Goal: Check status: Check status

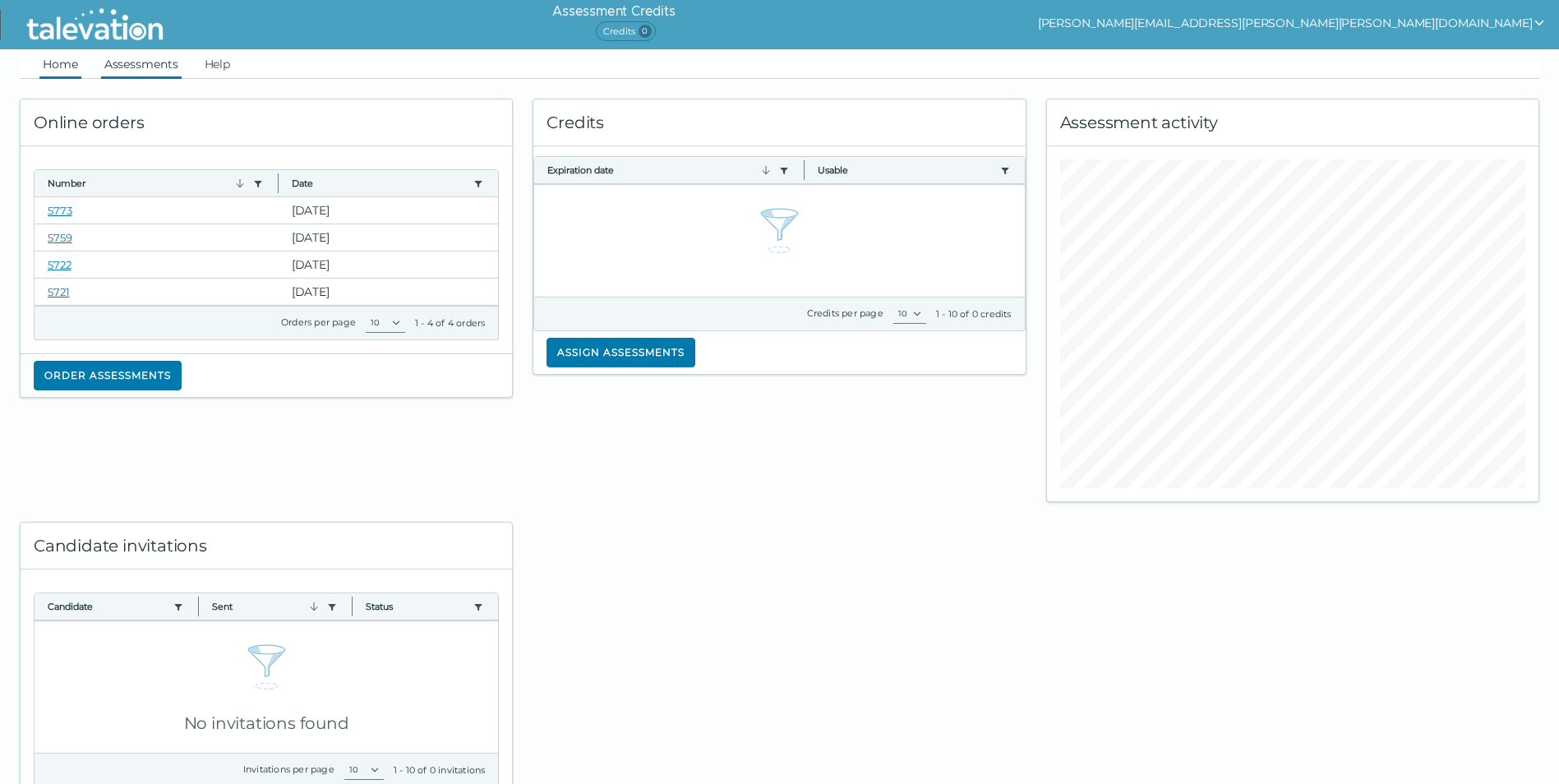
click at [152, 60] on link "Assessments" at bounding box center [141, 64] width 81 height 30
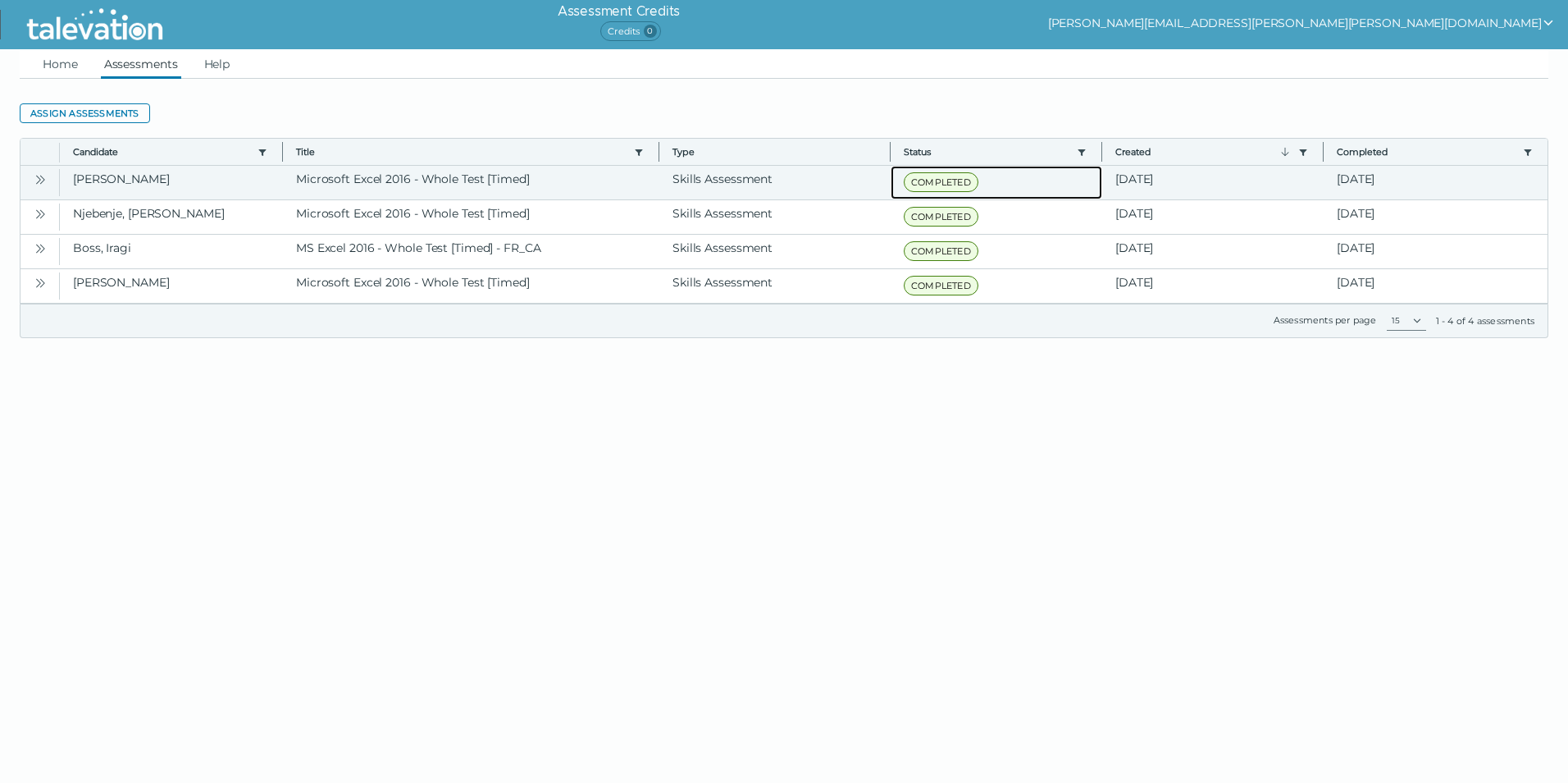
click at [948, 180] on span "COMPLETED" at bounding box center [940, 182] width 74 height 19
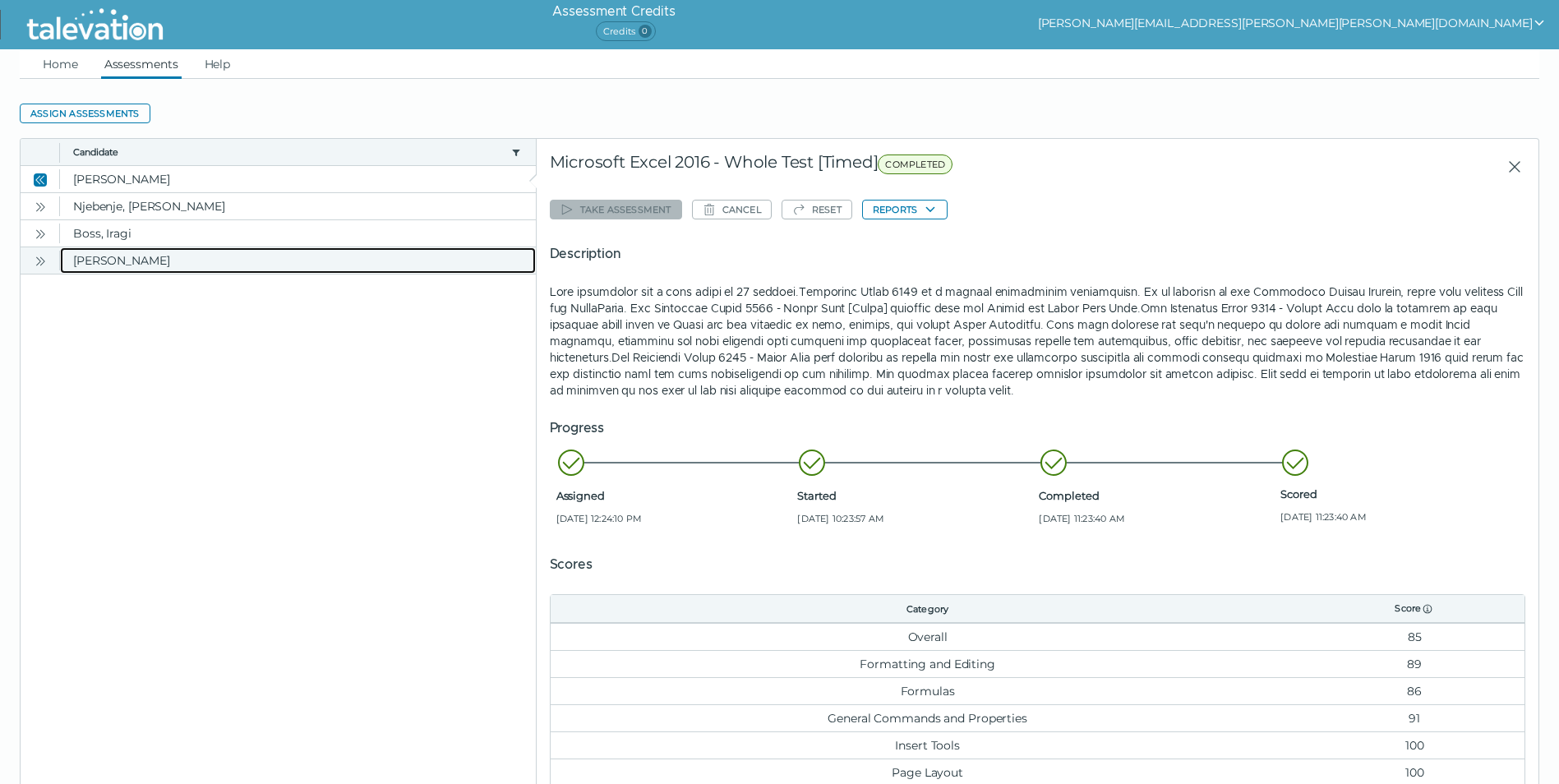
click at [122, 259] on clr-dg-cell "[PERSON_NAME]" at bounding box center [298, 261] width 476 height 26
drag, startPoint x: 217, startPoint y: 374, endPoint x: 217, endPoint y: 364, distance: 10.0
click at [217, 368] on clr-dg-placeholder at bounding box center [278, 577] width 516 height 606
click at [210, 263] on clr-dg-cell "[PERSON_NAME]" at bounding box center [298, 261] width 476 height 26
click at [45, 262] on icon "Close" at bounding box center [40, 261] width 13 height 13
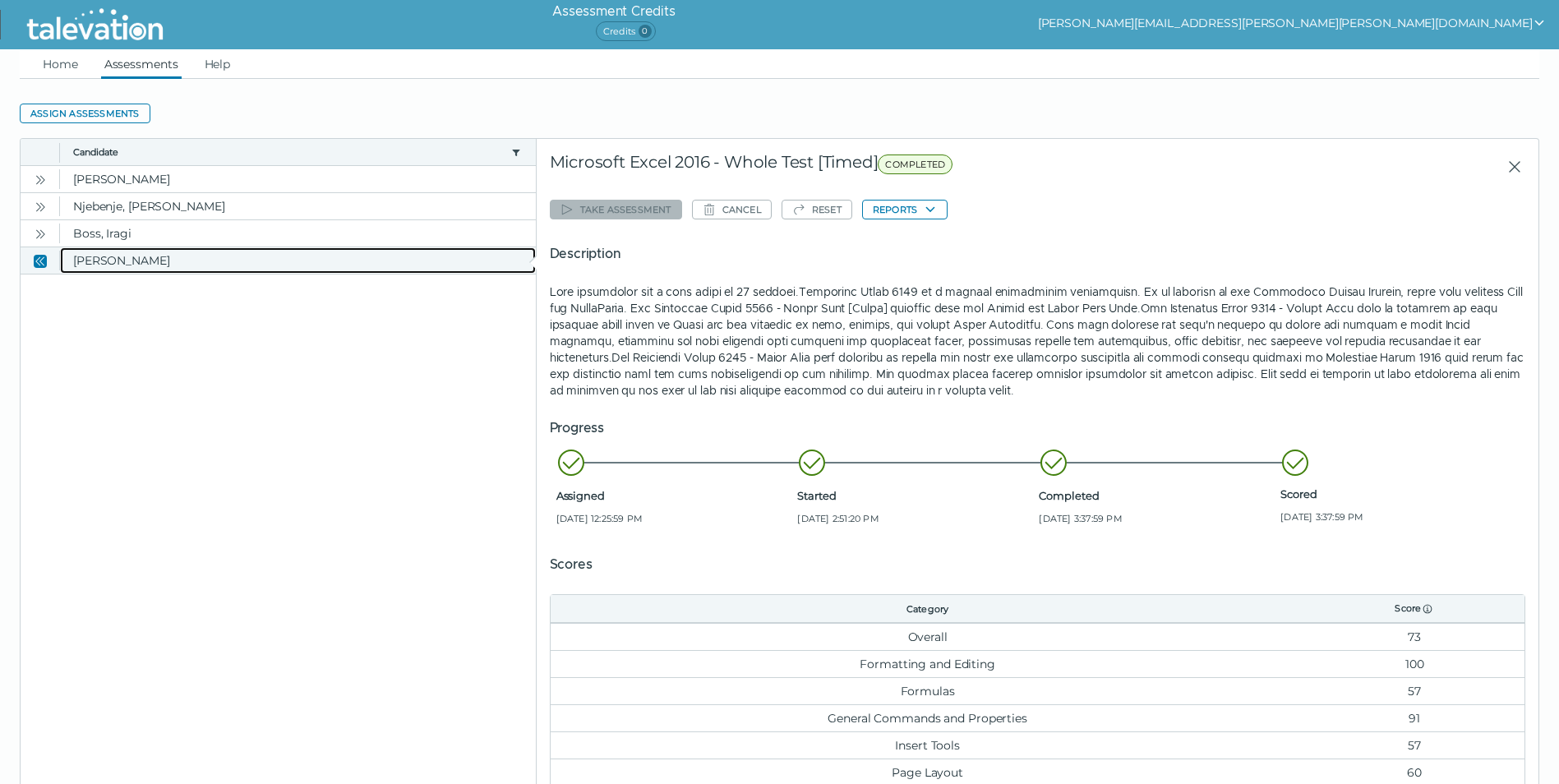
click at [105, 262] on clr-dg-cell "[PERSON_NAME]" at bounding box center [298, 261] width 476 height 26
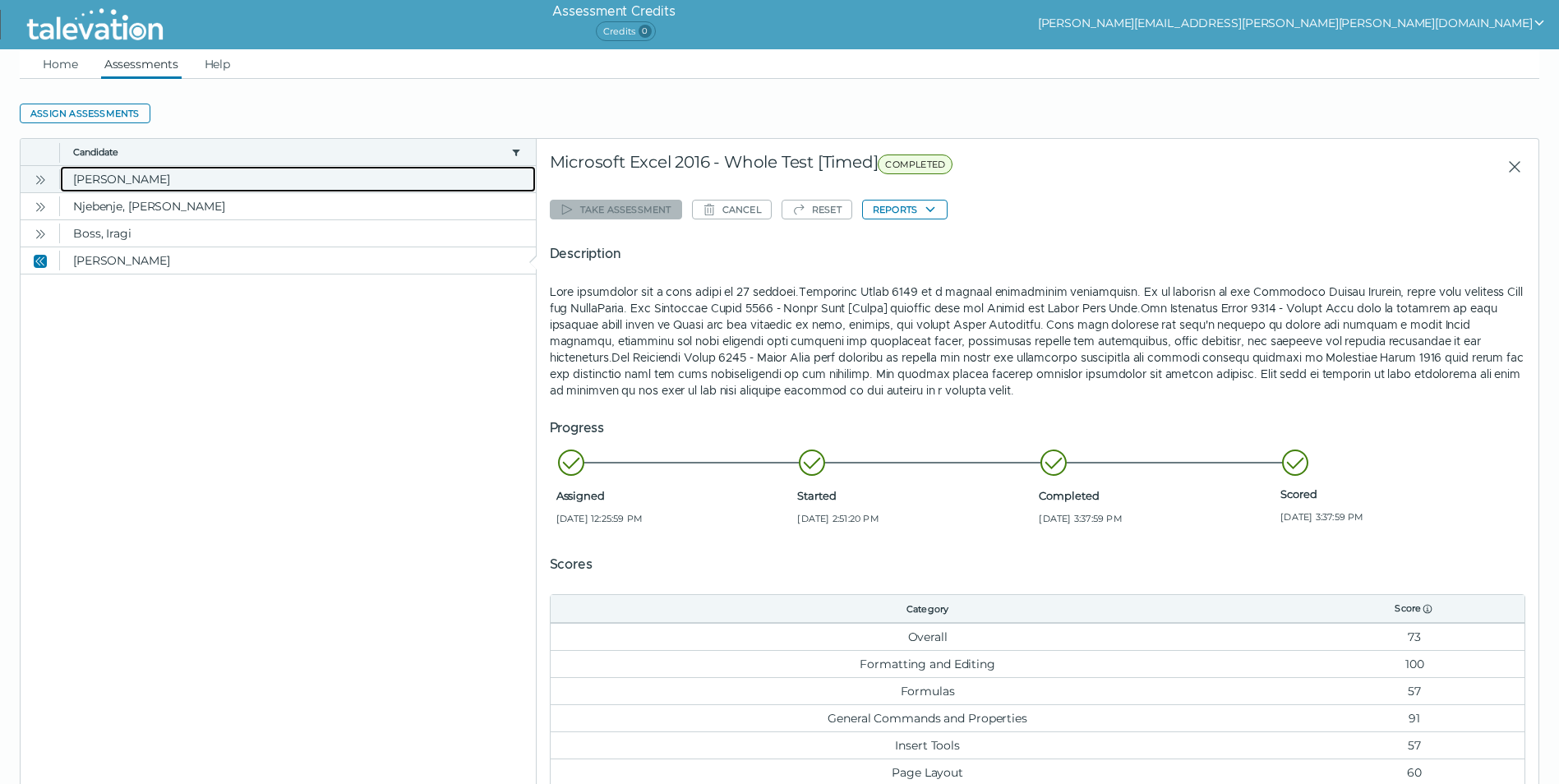
click at [96, 179] on clr-dg-cell "[PERSON_NAME]" at bounding box center [298, 179] width 476 height 26
click at [40, 178] on icon "Close" at bounding box center [40, 179] width 13 height 13
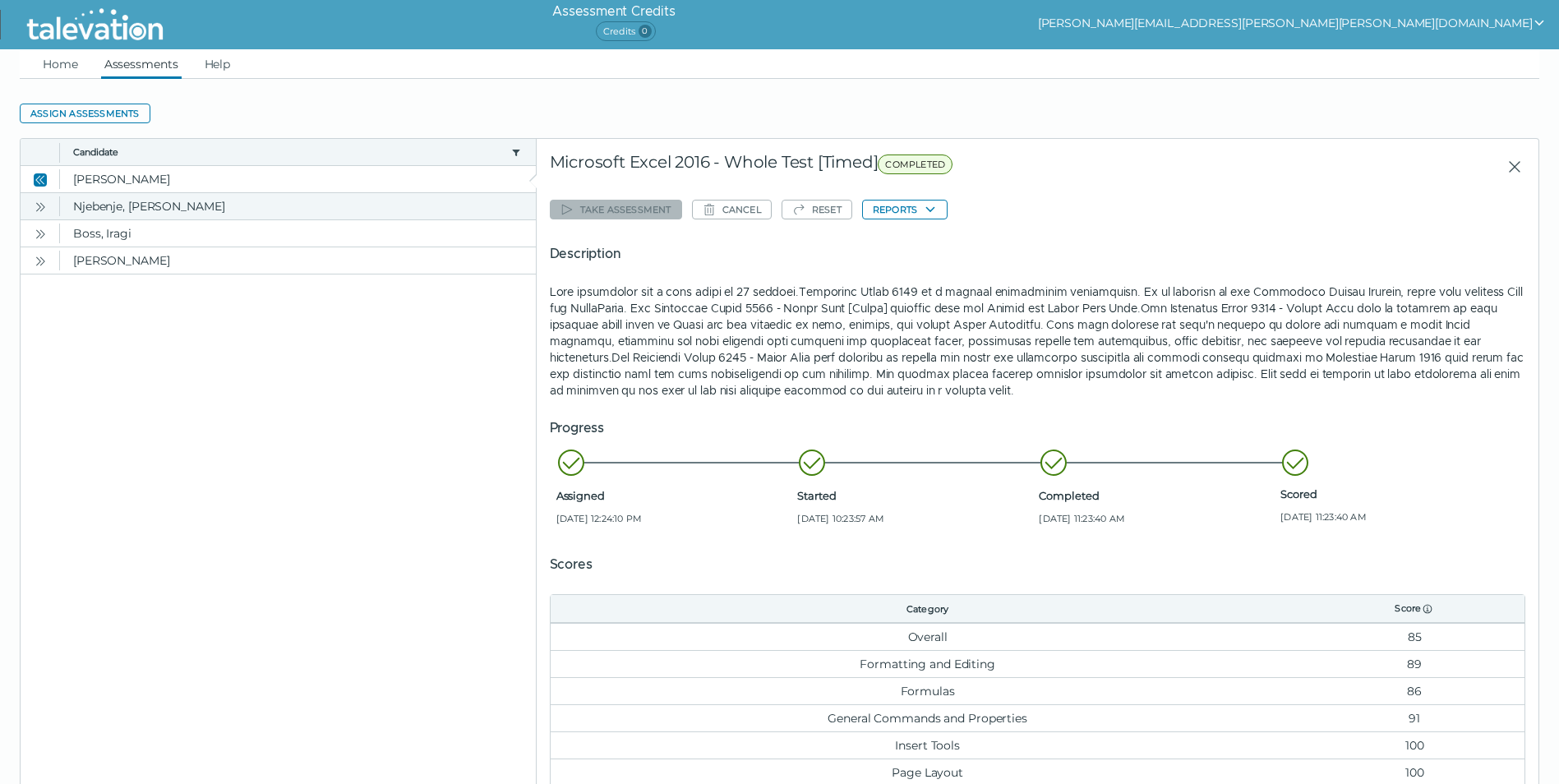
click at [39, 203] on icon "Open" at bounding box center [40, 206] width 13 height 13
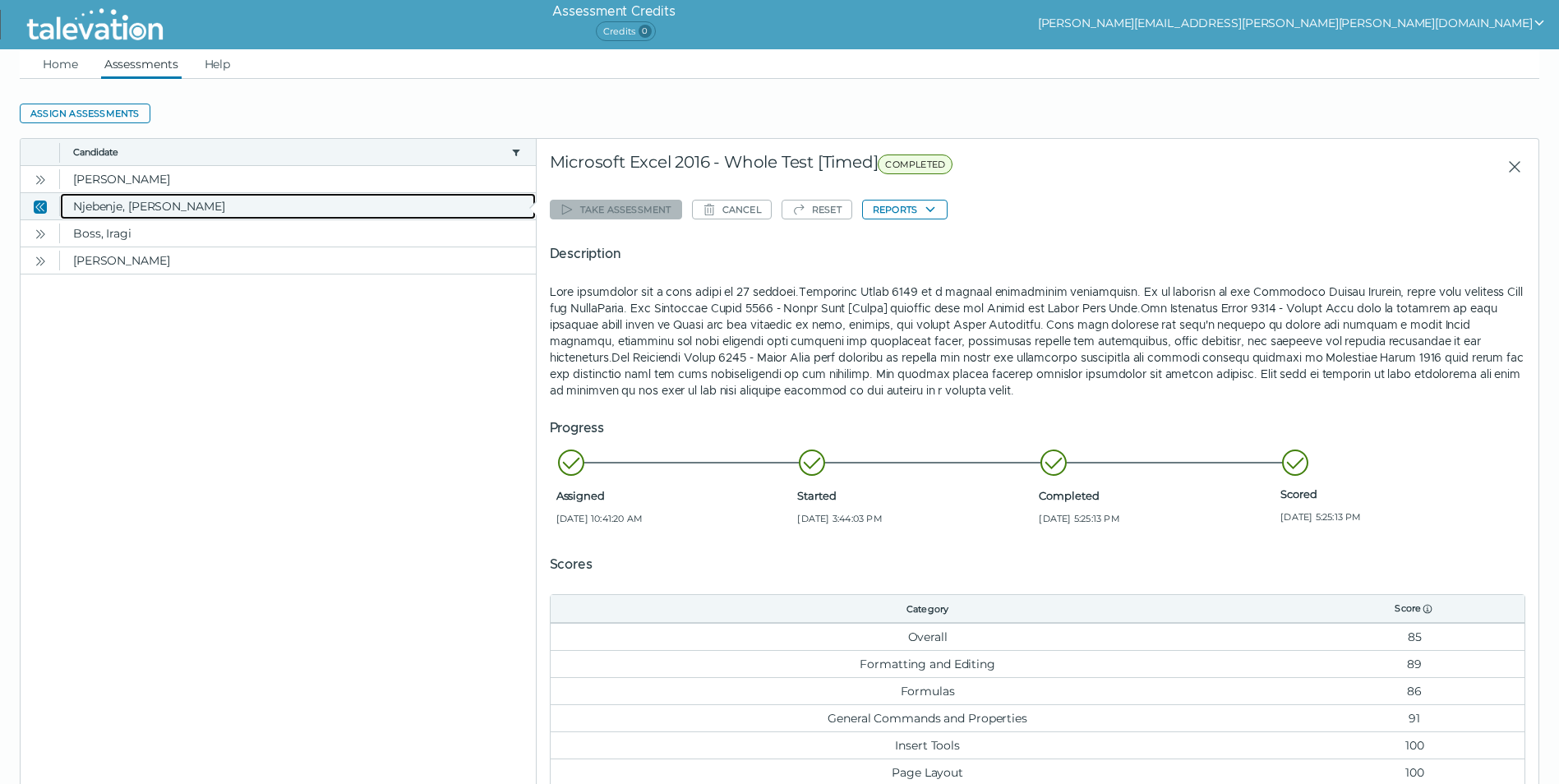
click at [106, 207] on clr-dg-cell "Njebenje, [PERSON_NAME]" at bounding box center [298, 206] width 476 height 26
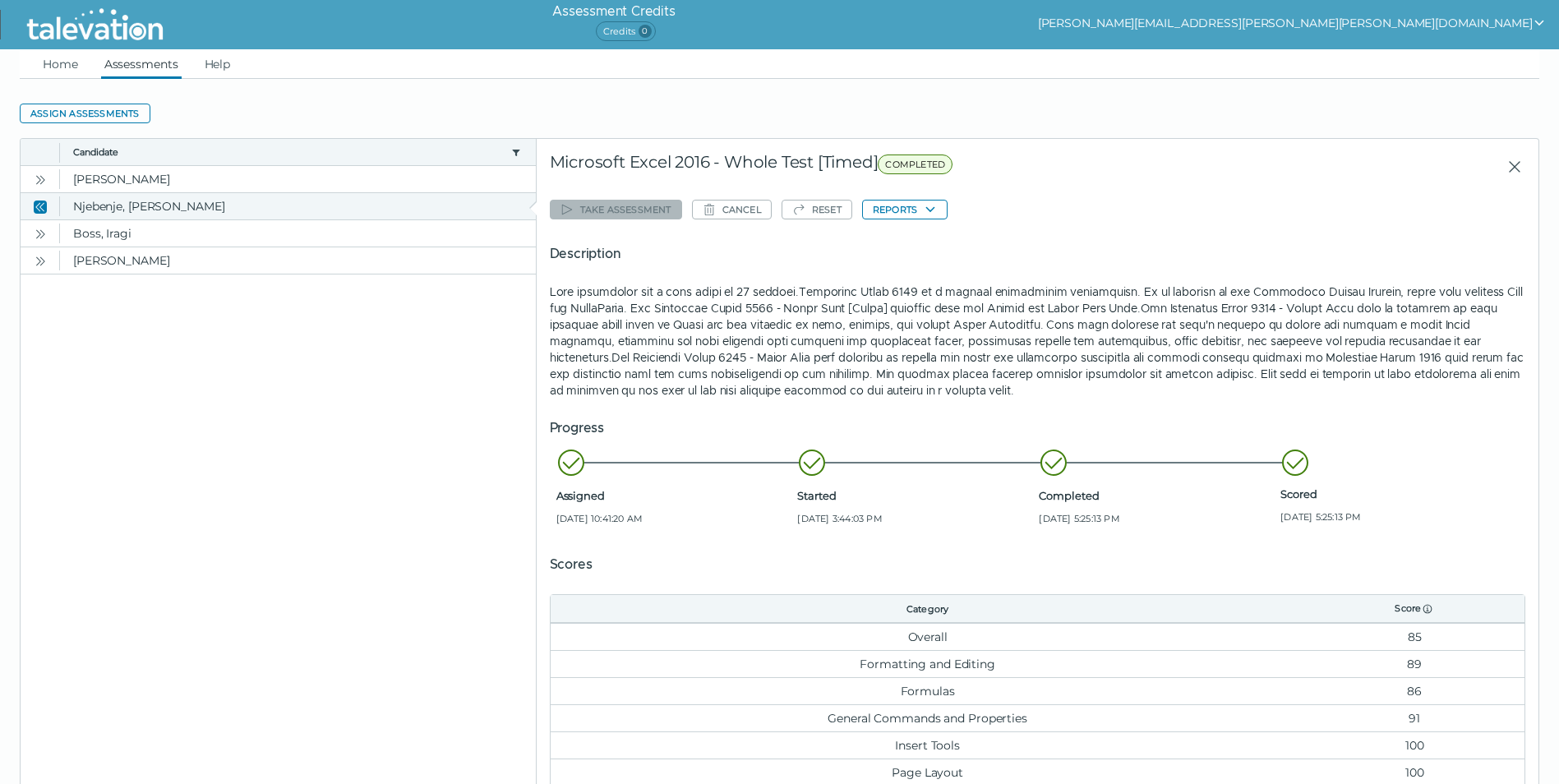
click at [40, 206] on icon "Close" at bounding box center [42, 206] width 5 height 9
click at [41, 236] on icon "Open" at bounding box center [40, 234] width 13 height 13
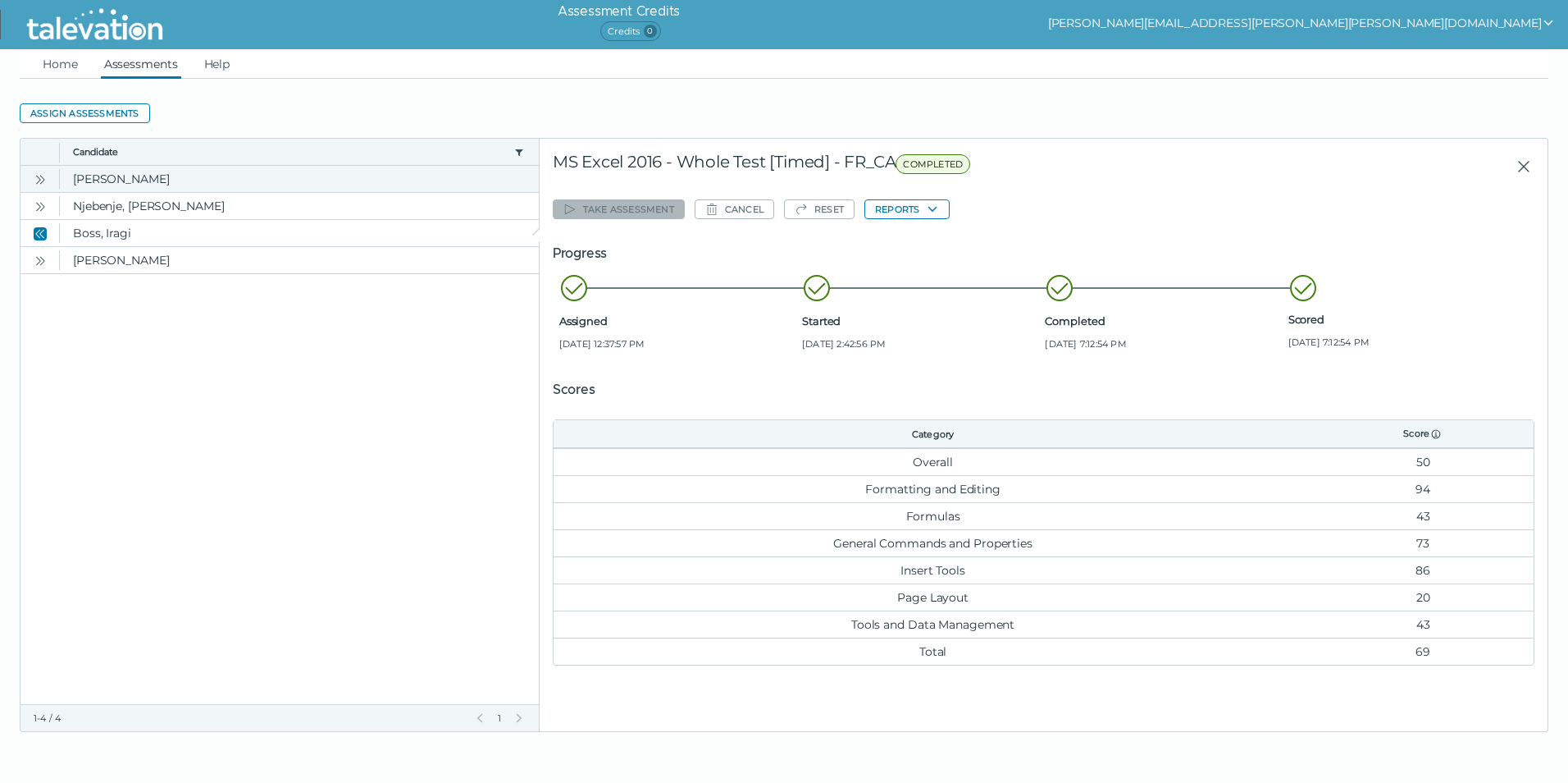
click at [35, 178] on icon "Open" at bounding box center [39, 179] width 13 height 13
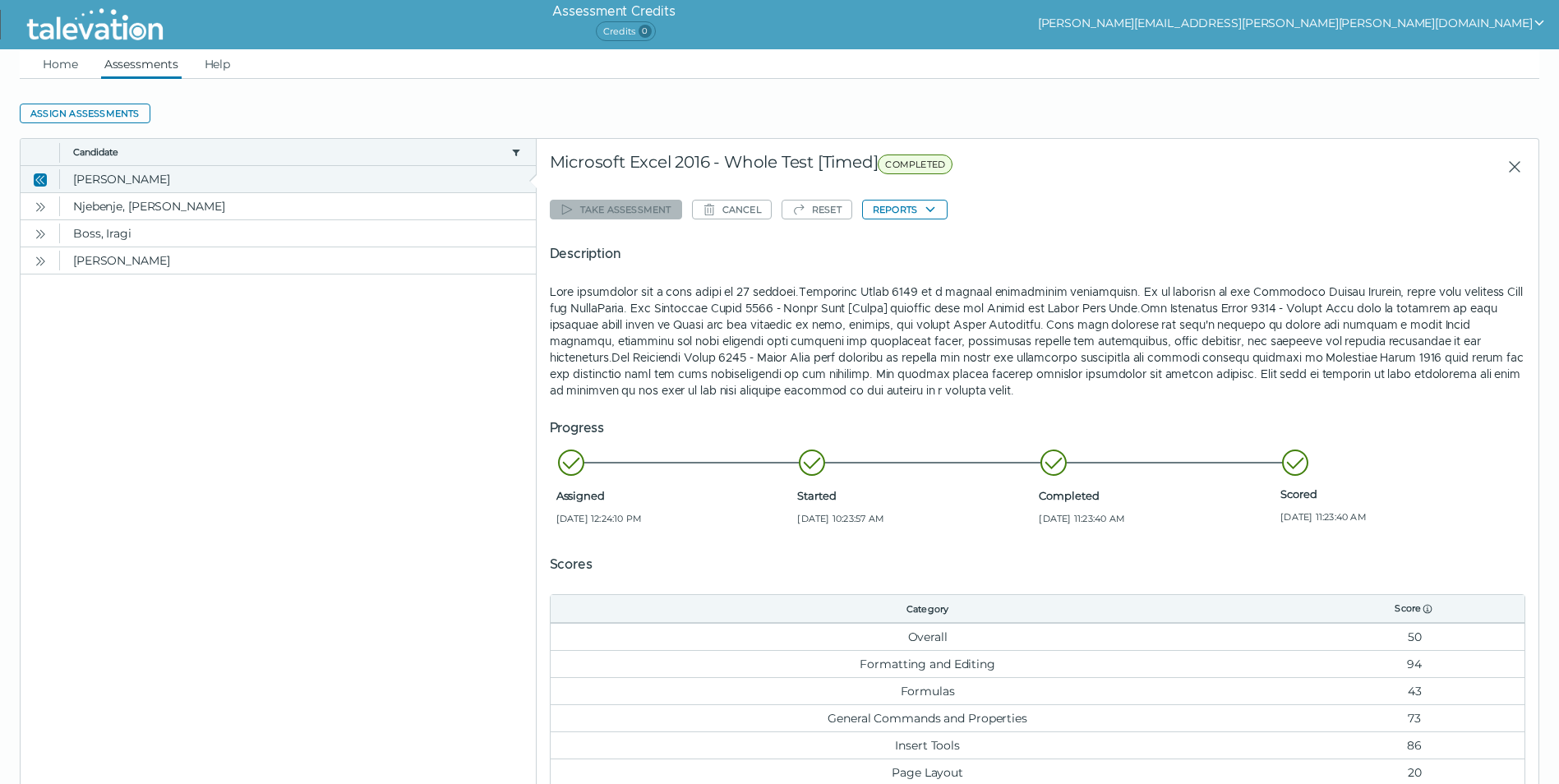
click at [38, 179] on icon "Close" at bounding box center [40, 179] width 13 height 13
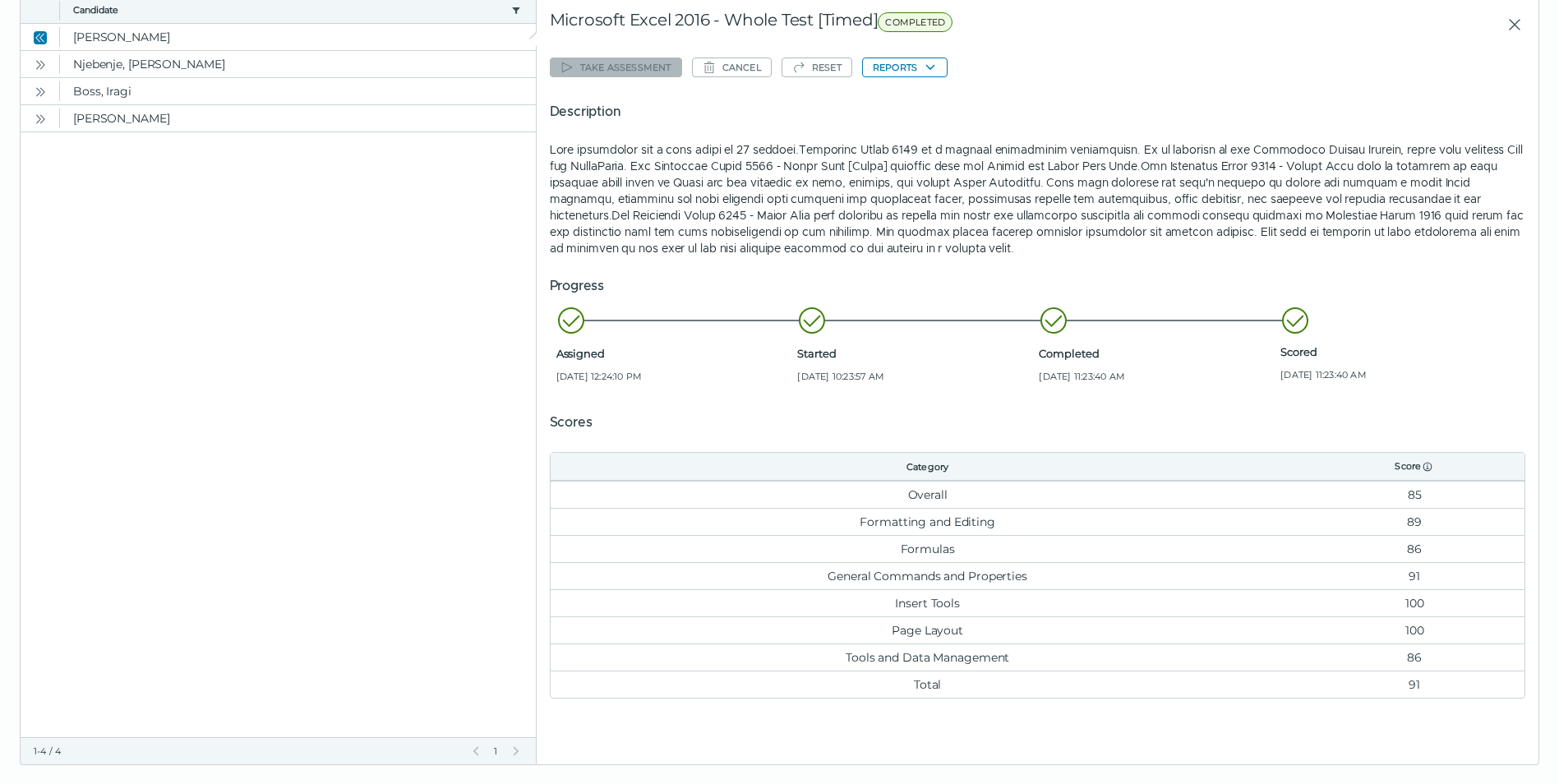
scroll to position [162, 0]
